Goal: Task Accomplishment & Management: Manage account settings

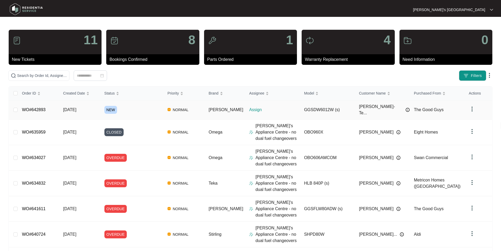
click at [33, 108] on link "WO#642893" at bounding box center [34, 109] width 24 height 4
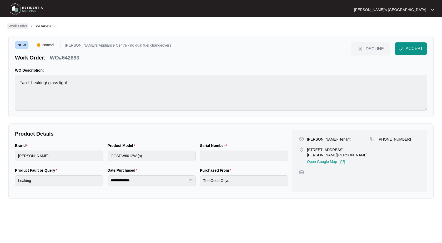
click at [23, 27] on p "Work Order" at bounding box center [17, 25] width 19 height 5
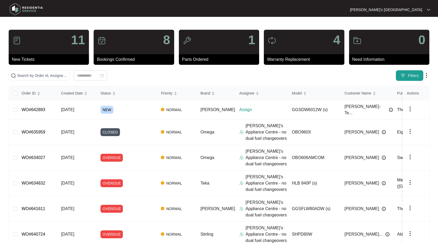
click at [406, 76] on button "Filters" at bounding box center [409, 75] width 27 height 11
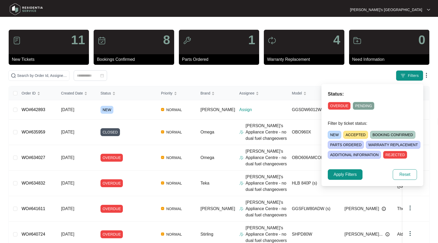
click at [337, 108] on span "OVERDUE" at bounding box center [339, 106] width 23 height 8
click at [357, 173] on span "Apply Filters" at bounding box center [344, 174] width 23 height 6
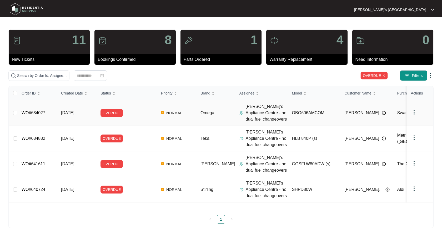
click at [29, 112] on link "WO#634027" at bounding box center [34, 112] width 24 height 4
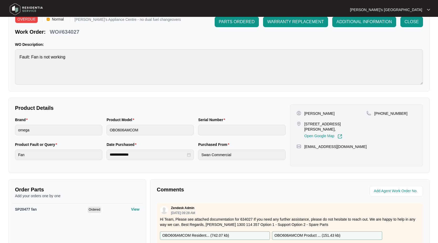
scroll to position [79, 0]
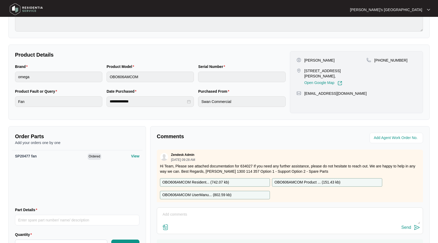
click at [210, 217] on textarea at bounding box center [290, 217] width 260 height 14
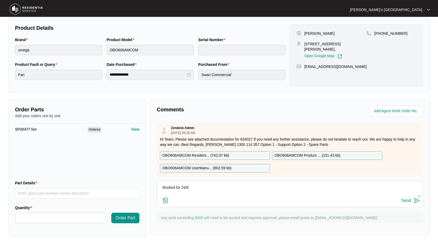
scroll to position [107, 0]
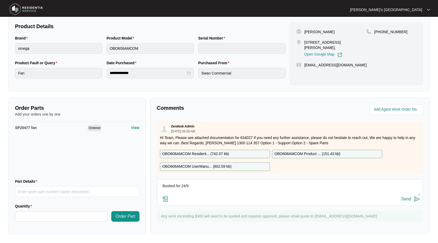
type textarea "Booked for 24/9"
click at [412, 199] on button "Send" at bounding box center [410, 198] width 19 height 7
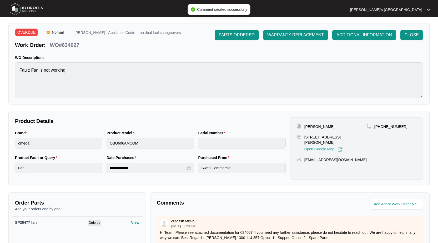
scroll to position [0, 0]
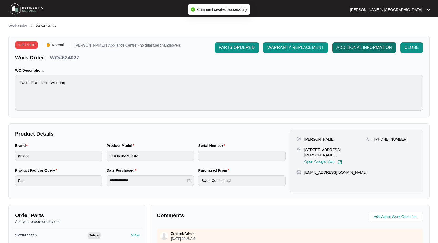
click at [354, 48] on span "ADDITIONAL INFORMATION" at bounding box center [363, 47] width 55 height 6
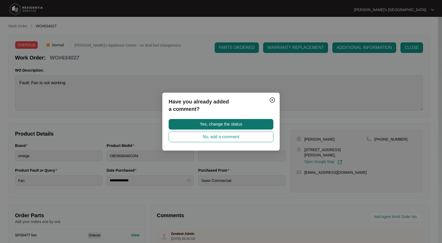
click at [230, 125] on span "Yes, change the status" at bounding box center [221, 124] width 42 height 6
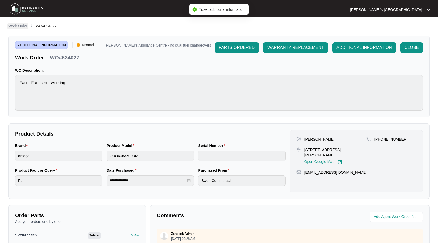
click at [18, 27] on p "Work Order" at bounding box center [17, 25] width 19 height 5
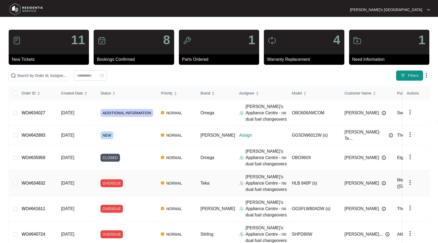
click at [36, 181] on link "WO#634832" at bounding box center [34, 183] width 24 height 4
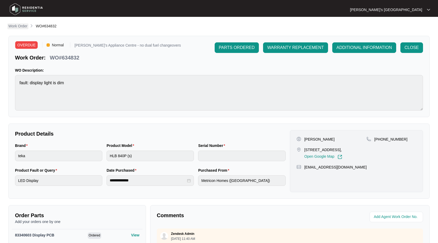
click at [19, 25] on p "Work Order" at bounding box center [17, 25] width 19 height 5
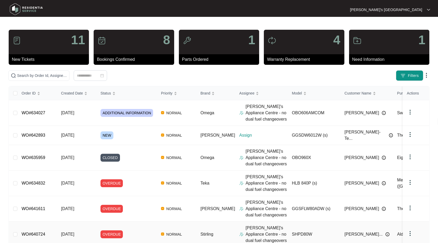
click at [36, 232] on link "WO#640724" at bounding box center [34, 234] width 24 height 4
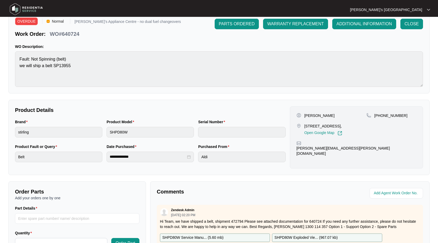
scroll to position [79, 0]
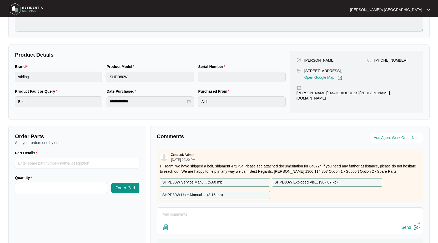
click at [209, 215] on textarea at bounding box center [290, 217] width 260 height 14
type textarea "BBooked for 24/9"
click at [414, 225] on img at bounding box center [417, 227] width 6 height 6
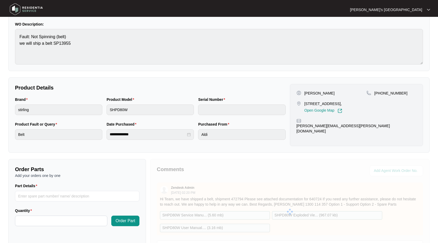
scroll to position [0, 0]
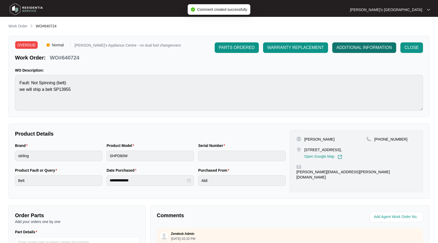
click at [361, 49] on span "ADDITIONAL INFORMATION" at bounding box center [363, 47] width 55 height 6
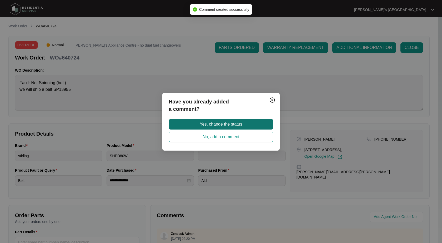
click at [211, 121] on span "Yes, change the status" at bounding box center [221, 124] width 42 height 6
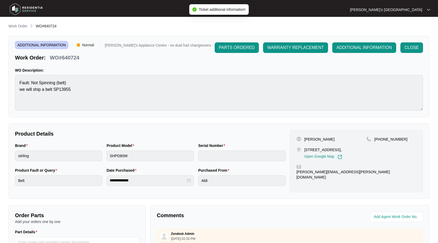
click at [20, 26] on p "Work Order" at bounding box center [17, 25] width 19 height 5
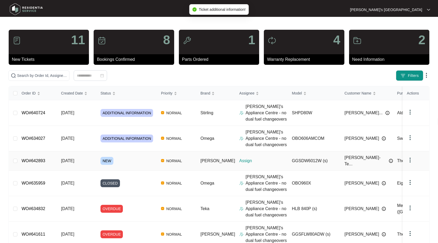
click at [35, 160] on link "WO#642893" at bounding box center [34, 160] width 24 height 4
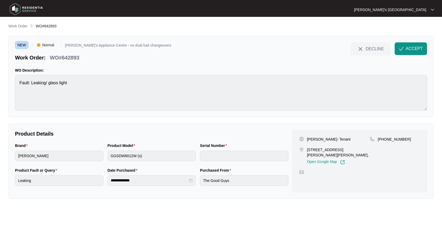
click at [333, 136] on p "[PERSON_NAME]- Tenant" at bounding box center [328, 138] width 43 height 5
copy p "[PERSON_NAME]- Tenant"
click at [398, 138] on p "[PHONE_NUMBER]" at bounding box center [394, 138] width 33 height 5
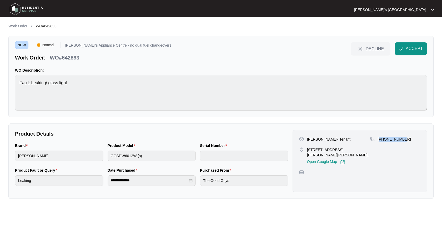
click at [398, 138] on p "[PHONE_NUMBER]" at bounding box center [394, 138] width 33 height 5
copy p "61407930576"
drag, startPoint x: 307, startPoint y: 150, endPoint x: 327, endPoint y: 150, distance: 19.7
click at [327, 150] on p "[STREET_ADDRESS][PERSON_NAME][PERSON_NAME]," at bounding box center [338, 152] width 63 height 11
copy p "11 [PERSON_NAME]"
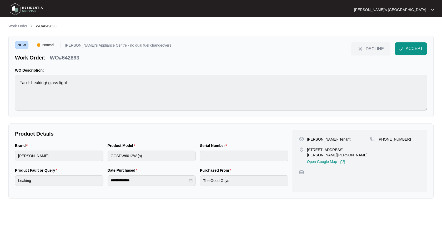
click at [323, 138] on p "[PERSON_NAME]- Tenant" at bounding box center [328, 138] width 43 height 5
copy p "Hill"
click at [129, 161] on div "Product Model GGSDW6012W (s)" at bounding box center [151, 155] width 93 height 25
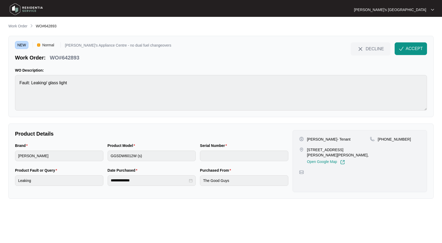
click at [74, 56] on p "WO#642893" at bounding box center [64, 57] width 29 height 7
copy p "642893"
click at [408, 50] on span "ACCEPT" at bounding box center [414, 48] width 17 height 6
